Goal: Check status: Check status

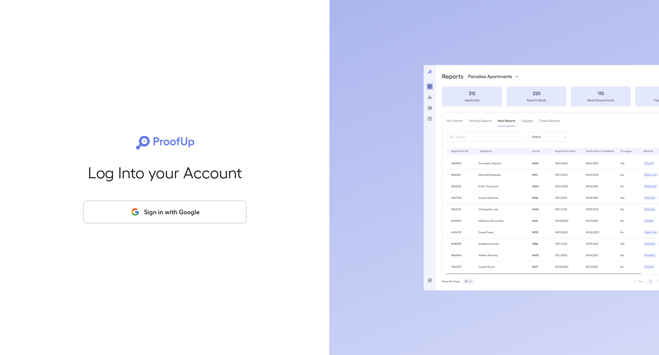
click at [182, 211] on button "Sign in with Google" at bounding box center [164, 212] width 163 height 23
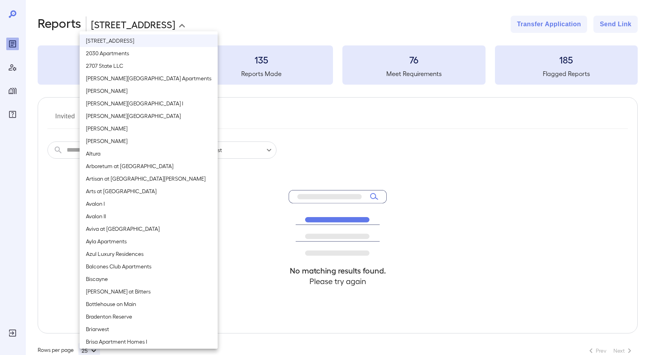
click at [153, 29] on body "**********" at bounding box center [326, 177] width 653 height 355
click at [119, 295] on li "[PERSON_NAME] at Bitters" at bounding box center [149, 291] width 138 height 13
type input "**********"
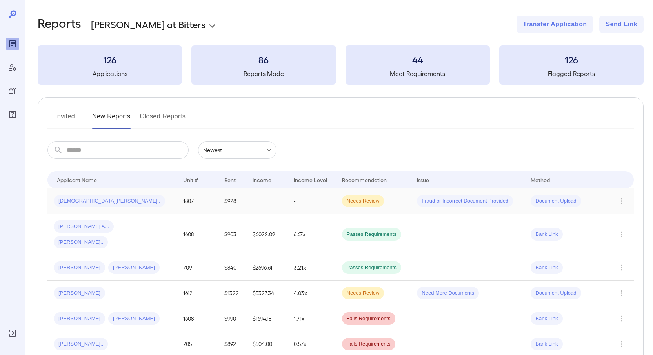
click at [140, 208] on td "Jesus G..." at bounding box center [111, 201] width 129 height 25
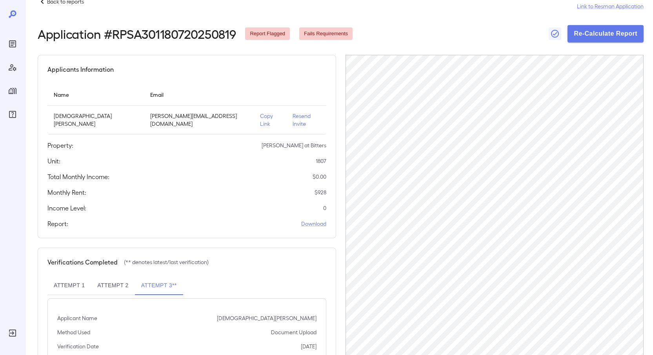
scroll to position [25, 0]
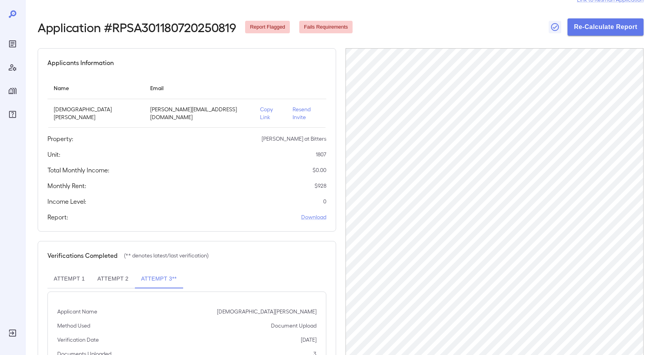
click at [73, 270] on button "Attempt 1" at bounding box center [69, 279] width 44 height 19
click at [75, 270] on button "Attempt 1" at bounding box center [69, 279] width 44 height 19
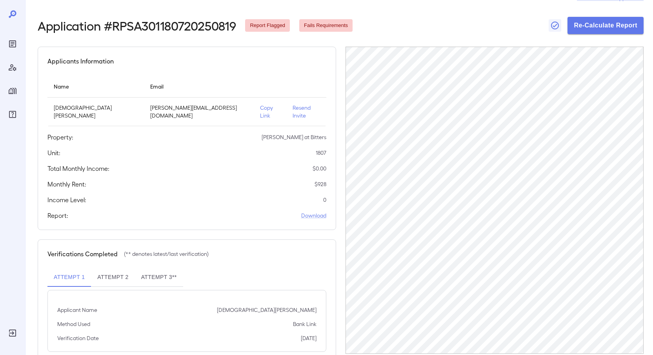
scroll to position [27, 0]
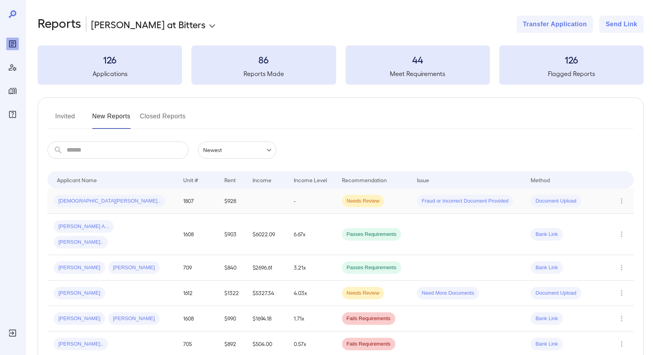
click at [253, 203] on td at bounding box center [266, 201] width 41 height 25
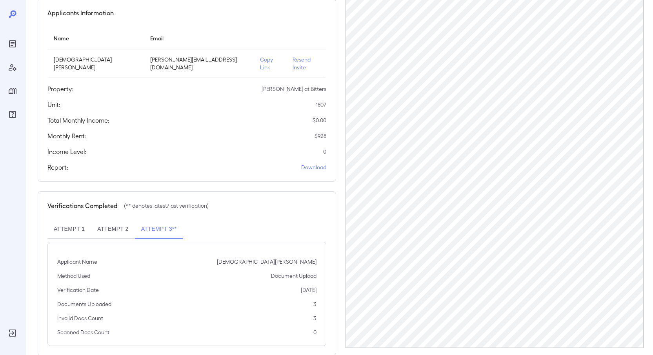
scroll to position [84, 0]
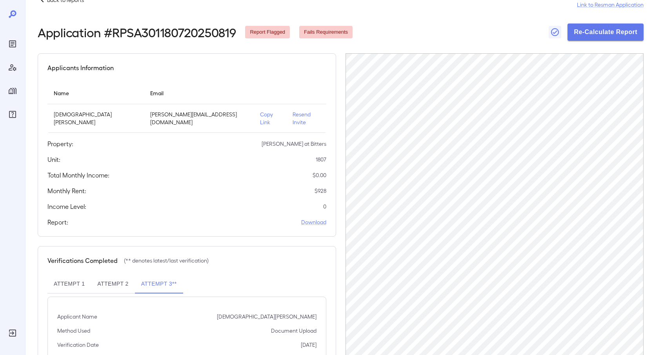
scroll to position [27, 0]
